Goal: Information Seeking & Learning: Learn about a topic

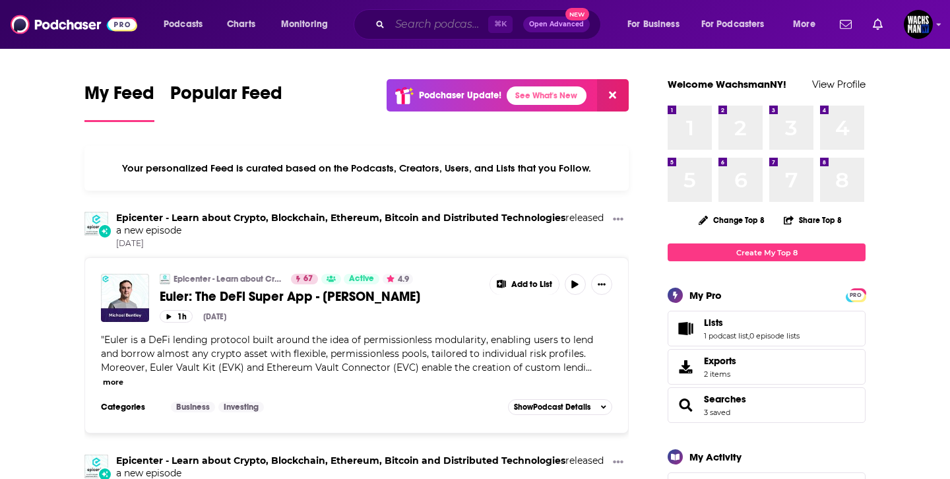
click at [424, 24] on input "Search podcasts, credits, & more..." at bounding box center [439, 24] width 98 height 21
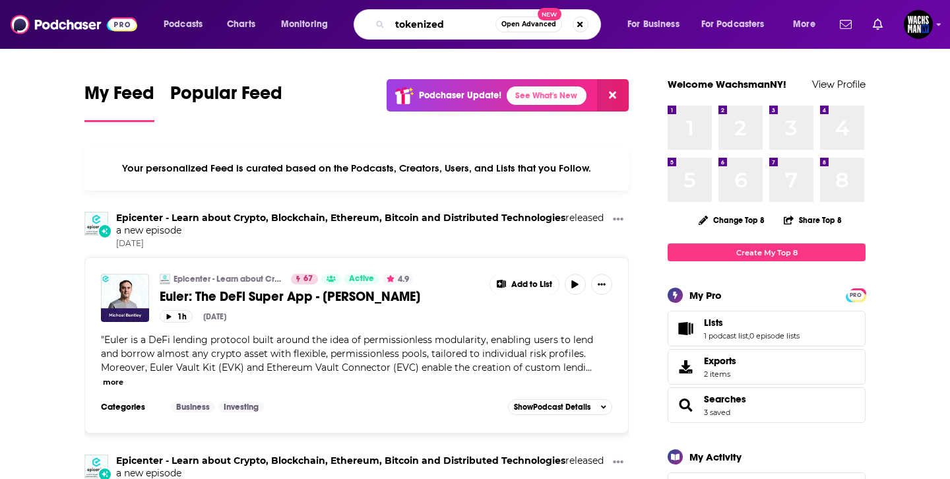
type input "tokenized"
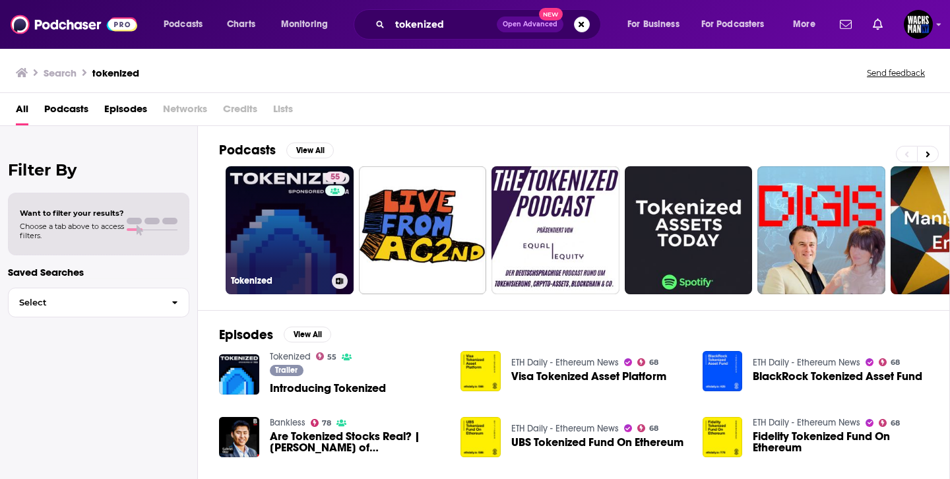
click at [251, 222] on link "55 Tokenized" at bounding box center [290, 230] width 128 height 128
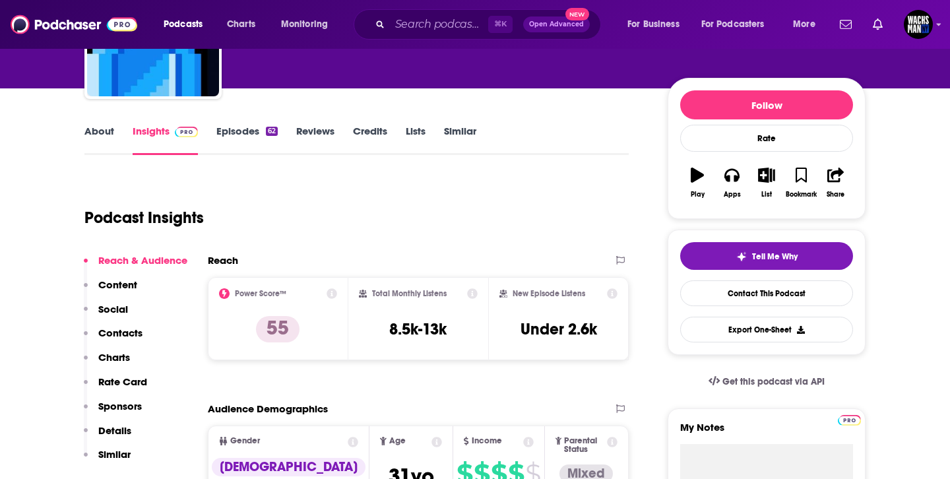
scroll to position [131, 0]
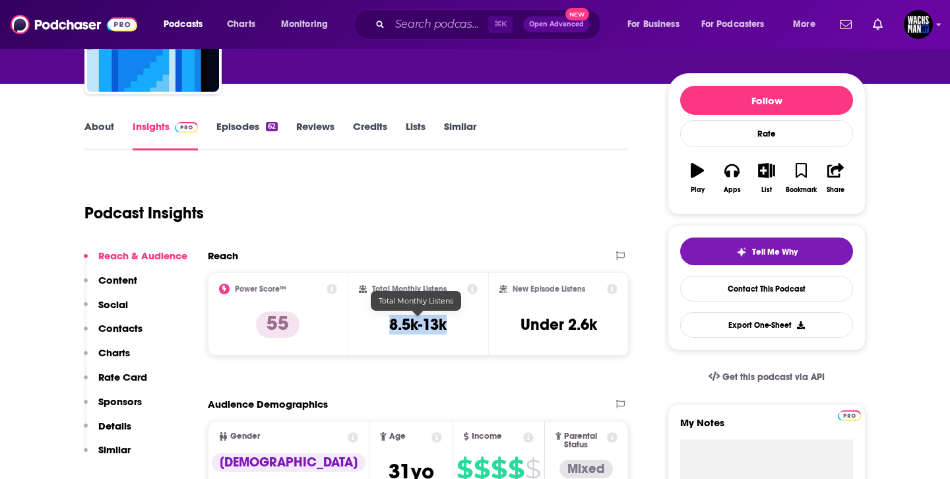
drag, startPoint x: 449, startPoint y: 331, endPoint x: 385, endPoint y: 329, distance: 63.4
click at [385, 329] on div "Total Monthly Listens 8.5k-13k" at bounding box center [418, 314] width 119 height 61
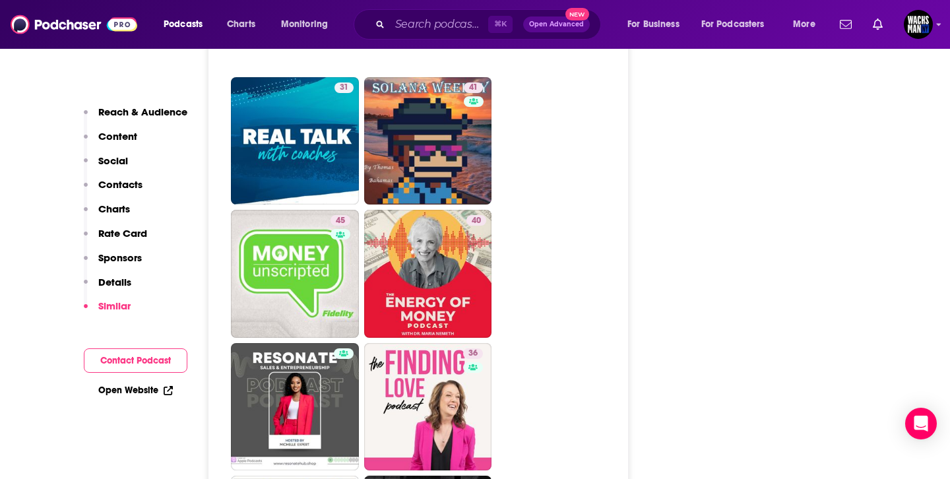
scroll to position [3258, 0]
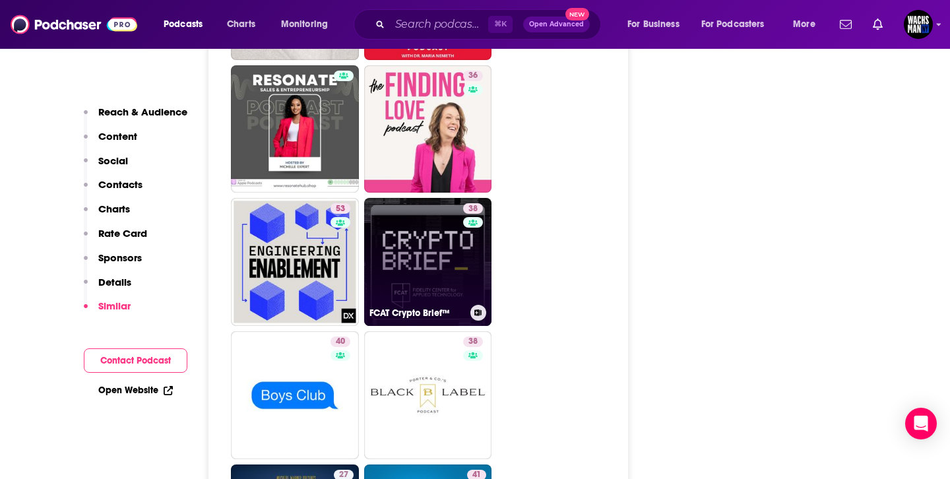
click at [427, 198] on link "38 FCAT Crypto Brief™" at bounding box center [428, 262] width 128 height 128
type input "https://www.podchaser.com/podcasts/fcat-crypto-brief-4824423"
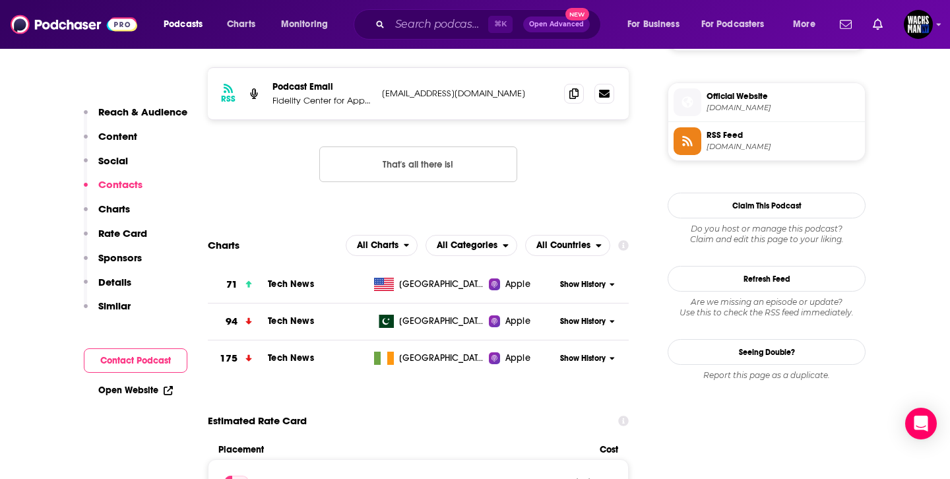
scroll to position [1222, 0]
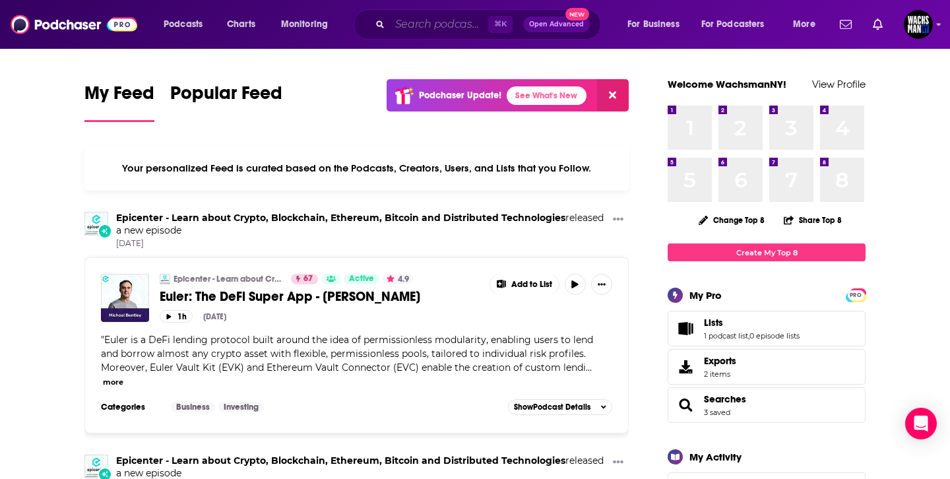
click at [403, 32] on input "Search podcasts, credits, & more..." at bounding box center [439, 24] width 98 height 21
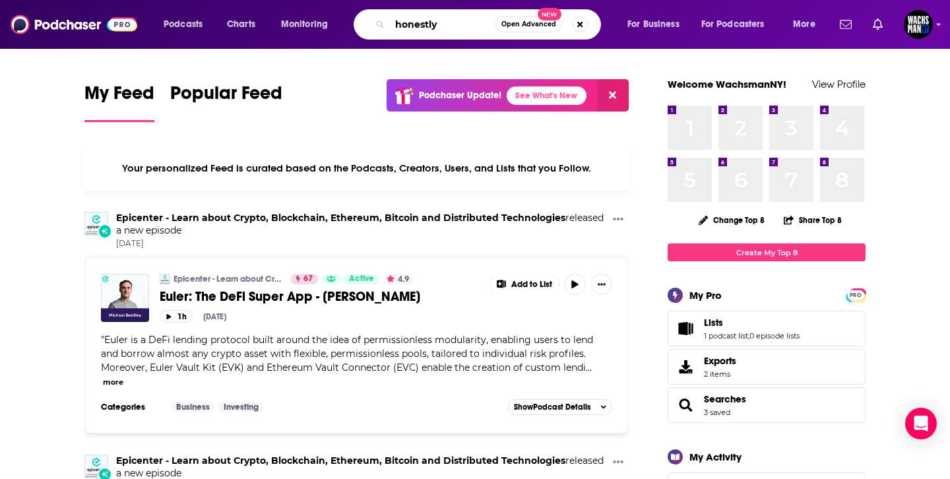
type input "honestly"
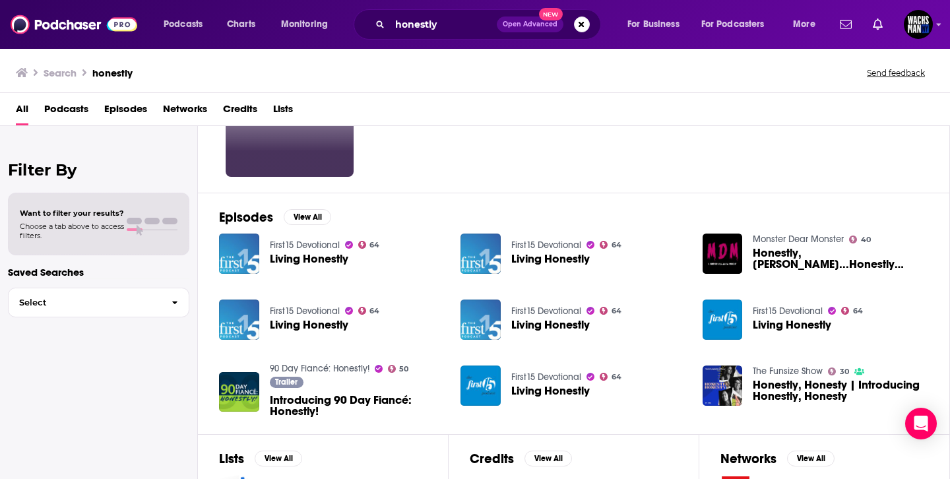
scroll to position [56, 0]
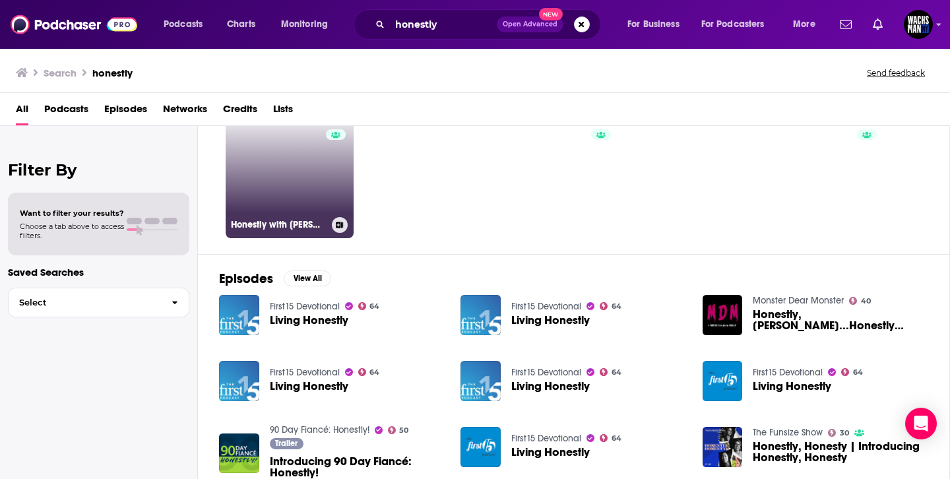
click at [301, 172] on link "81 Honestly with [PERSON_NAME]" at bounding box center [290, 174] width 128 height 128
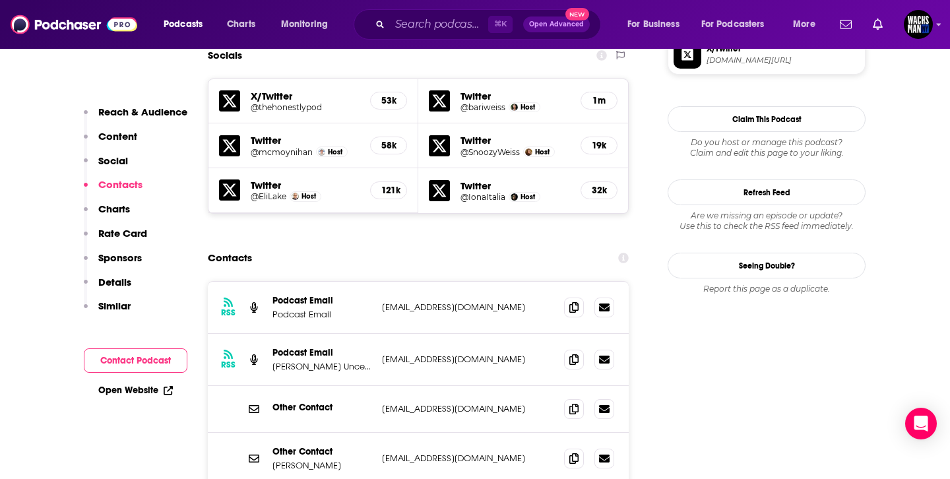
scroll to position [1223, 0]
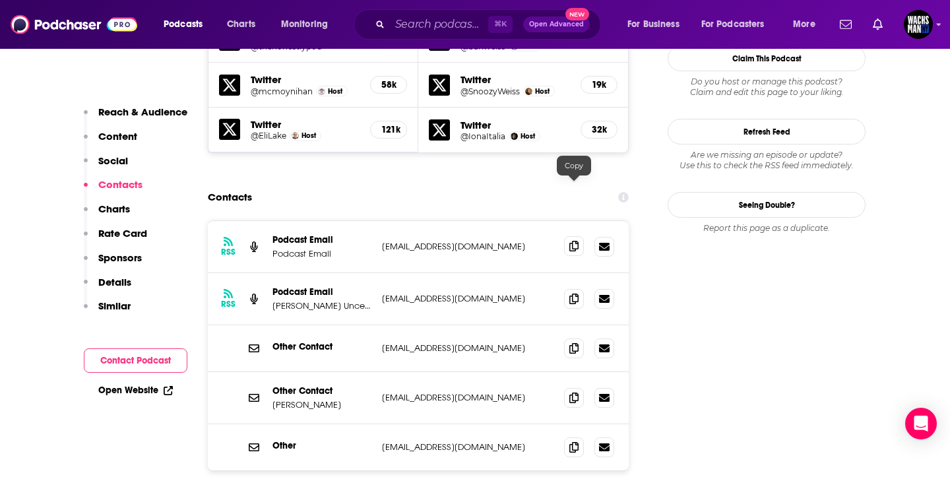
click at [583, 236] on span at bounding box center [574, 246] width 20 height 20
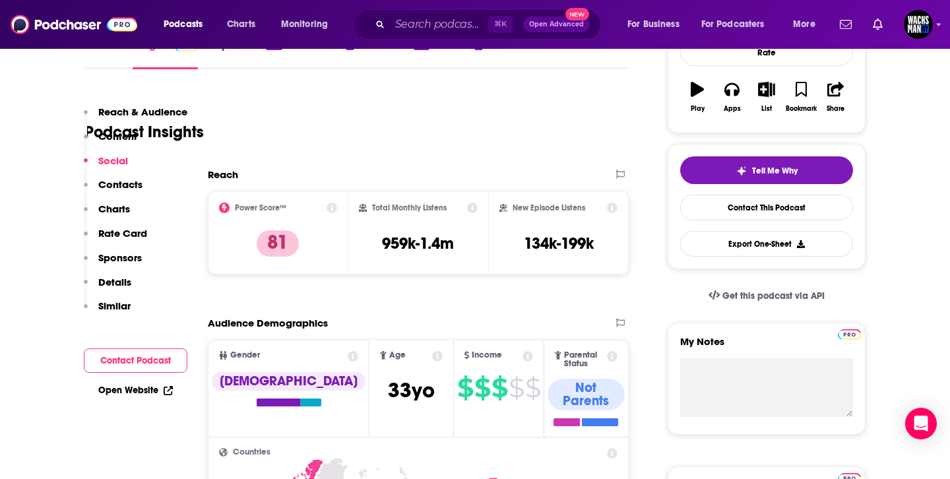
scroll to position [0, 0]
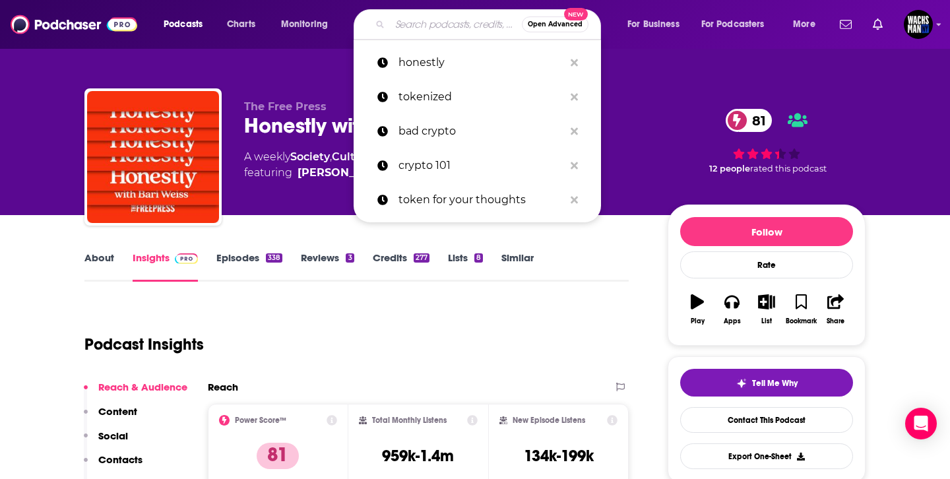
click at [425, 24] on input "Search podcasts, credits, & more..." at bounding box center [456, 24] width 132 height 21
click at [424, 91] on p "tokenized" at bounding box center [482, 97] width 166 height 34
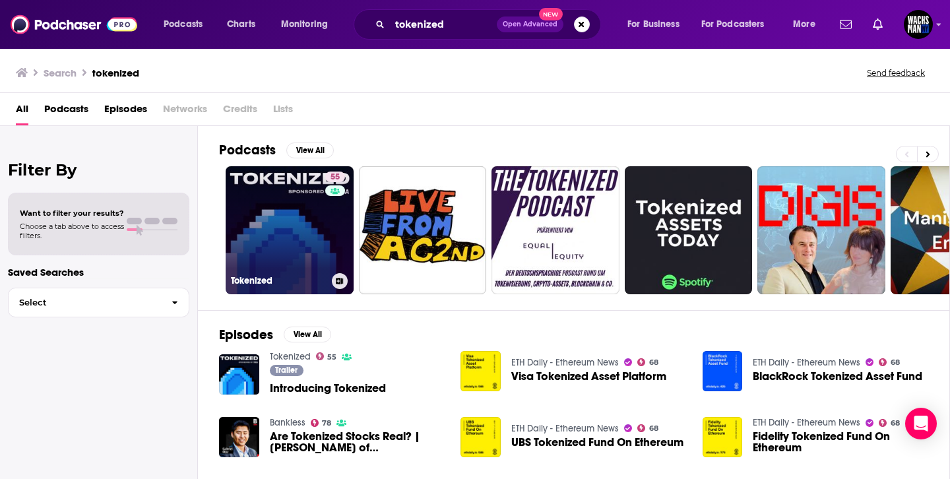
scroll to position [180, 0]
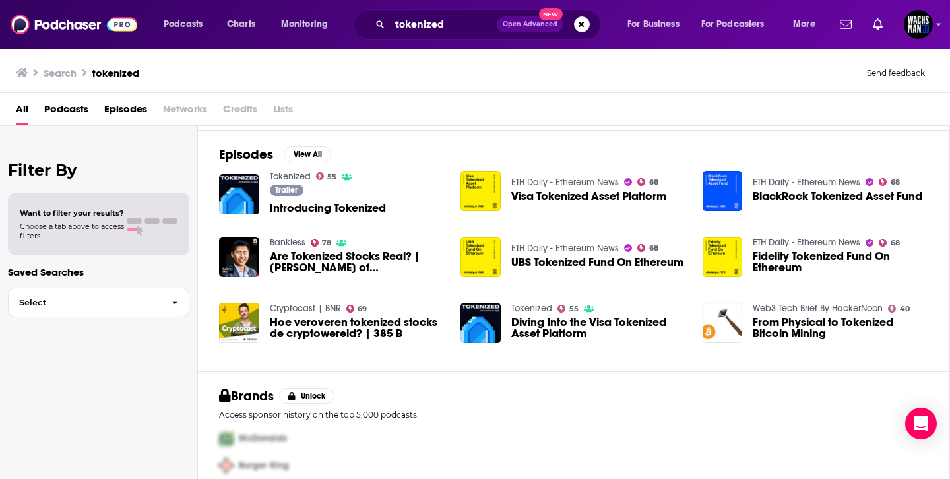
click at [290, 209] on span "Introducing Tokenized" at bounding box center [328, 208] width 116 height 11
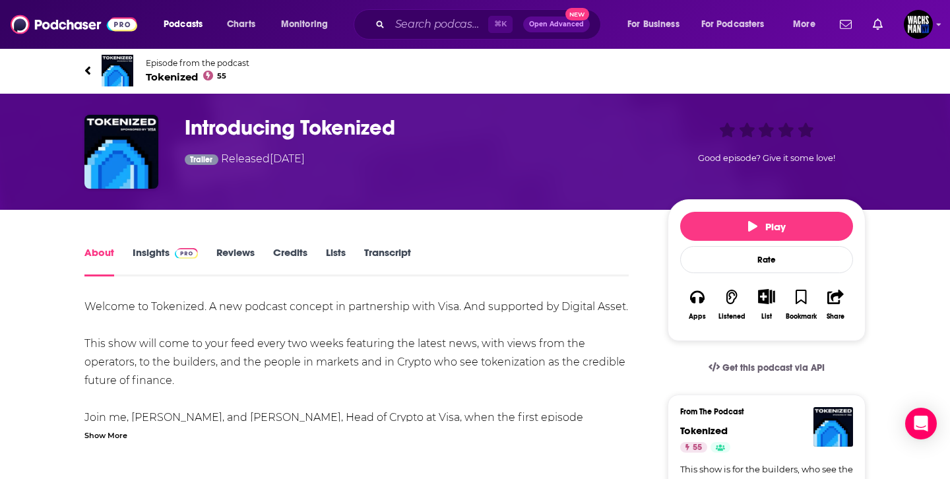
click at [164, 244] on div "About Insights Reviews Credits Lists Transcript" at bounding box center [356, 260] width 544 height 32
click at [164, 250] on link "Insights" at bounding box center [165, 261] width 65 height 30
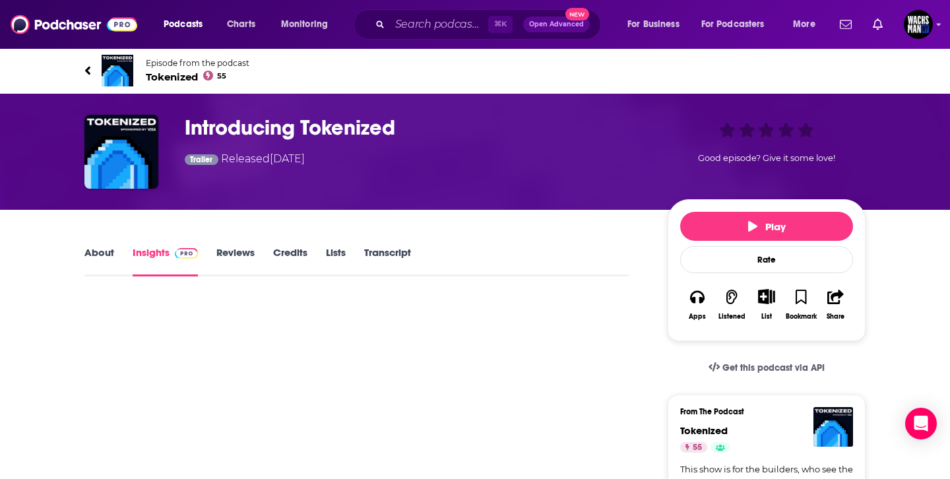
click at [90, 67] on icon at bounding box center [87, 70] width 5 height 9
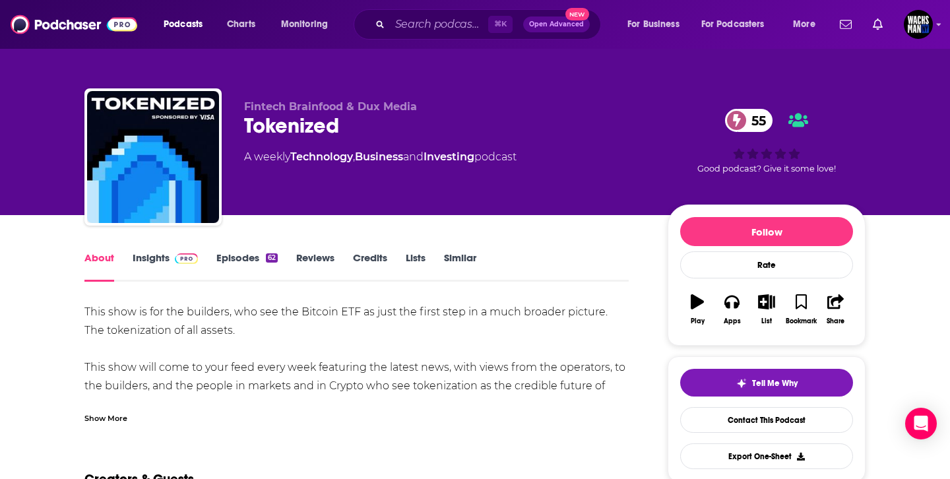
click at [248, 265] on link "Episodes 62" at bounding box center [246, 266] width 61 height 30
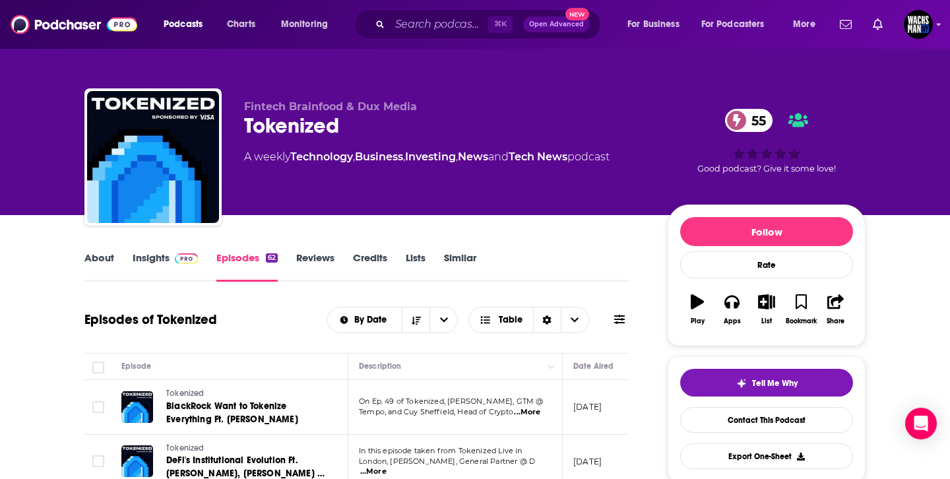
click at [166, 265] on link "Insights" at bounding box center [165, 266] width 65 height 30
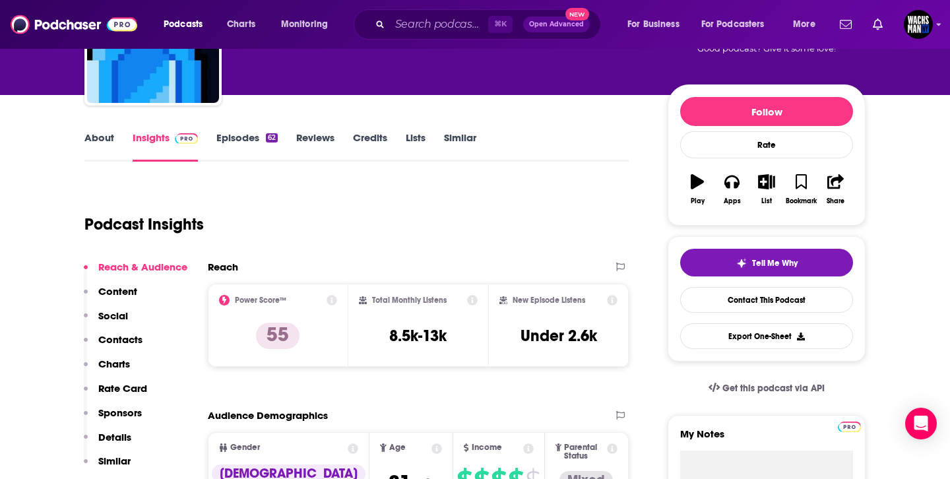
scroll to position [152, 0]
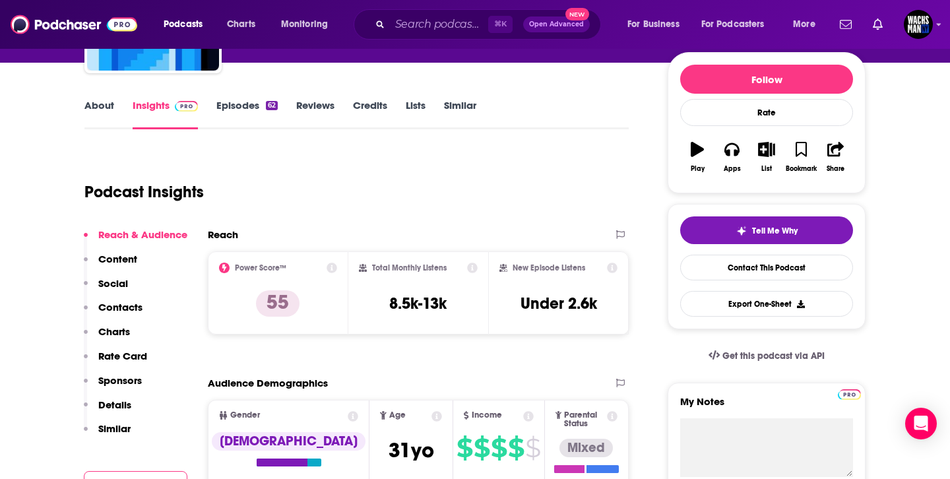
click at [139, 301] on p "Contacts" at bounding box center [120, 307] width 44 height 13
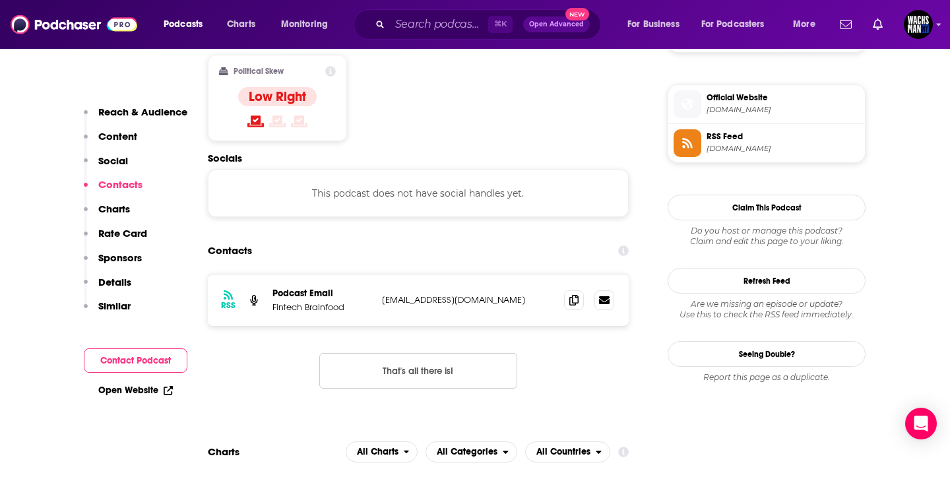
scroll to position [1062, 0]
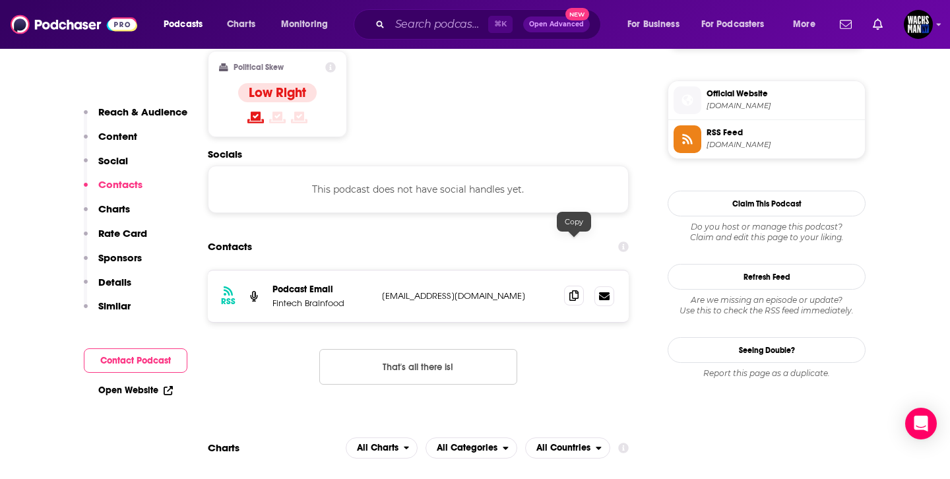
click at [573, 290] on icon at bounding box center [573, 295] width 9 height 11
